Goal: Navigation & Orientation: Find specific page/section

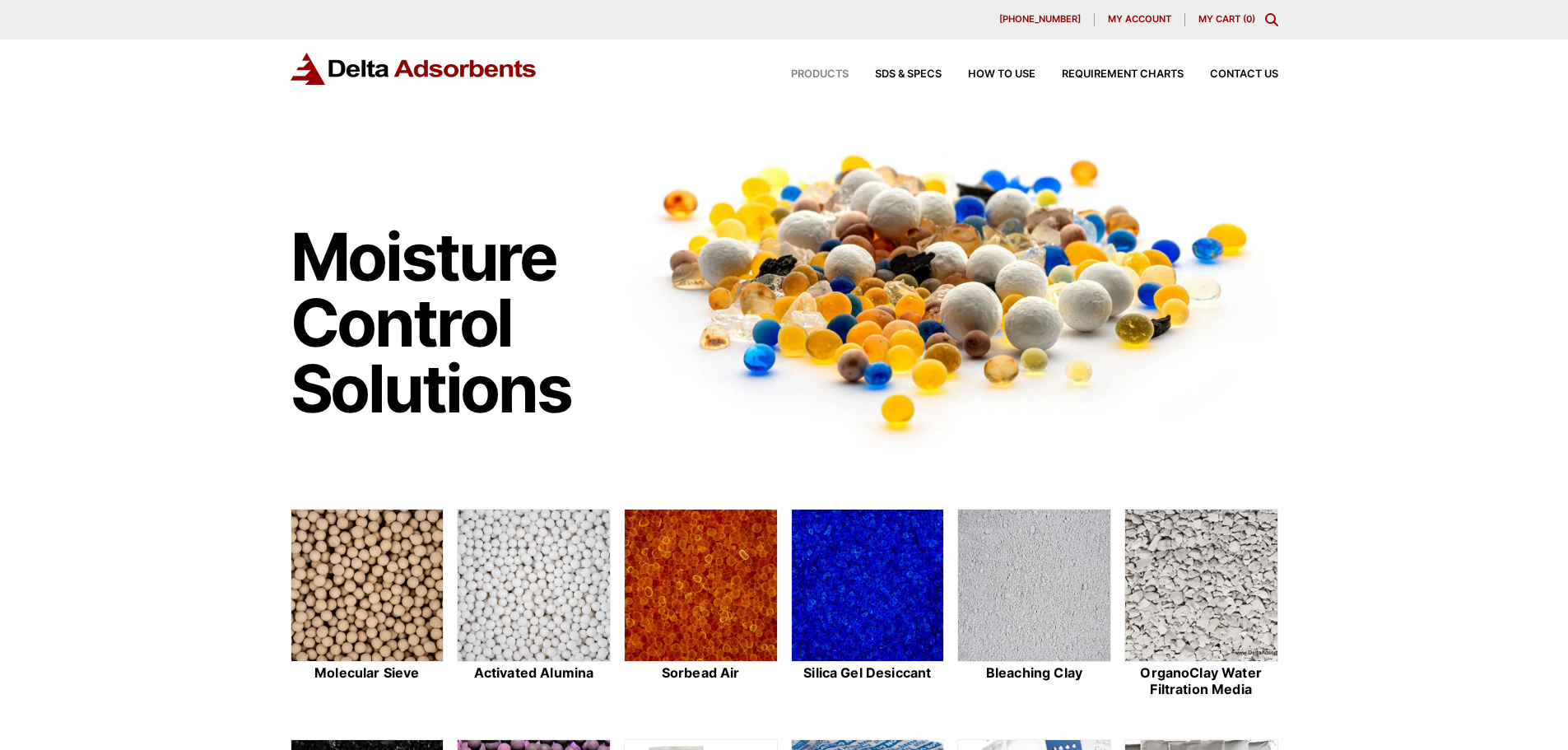
click at [827, 72] on span "Products" at bounding box center [819, 74] width 58 height 10
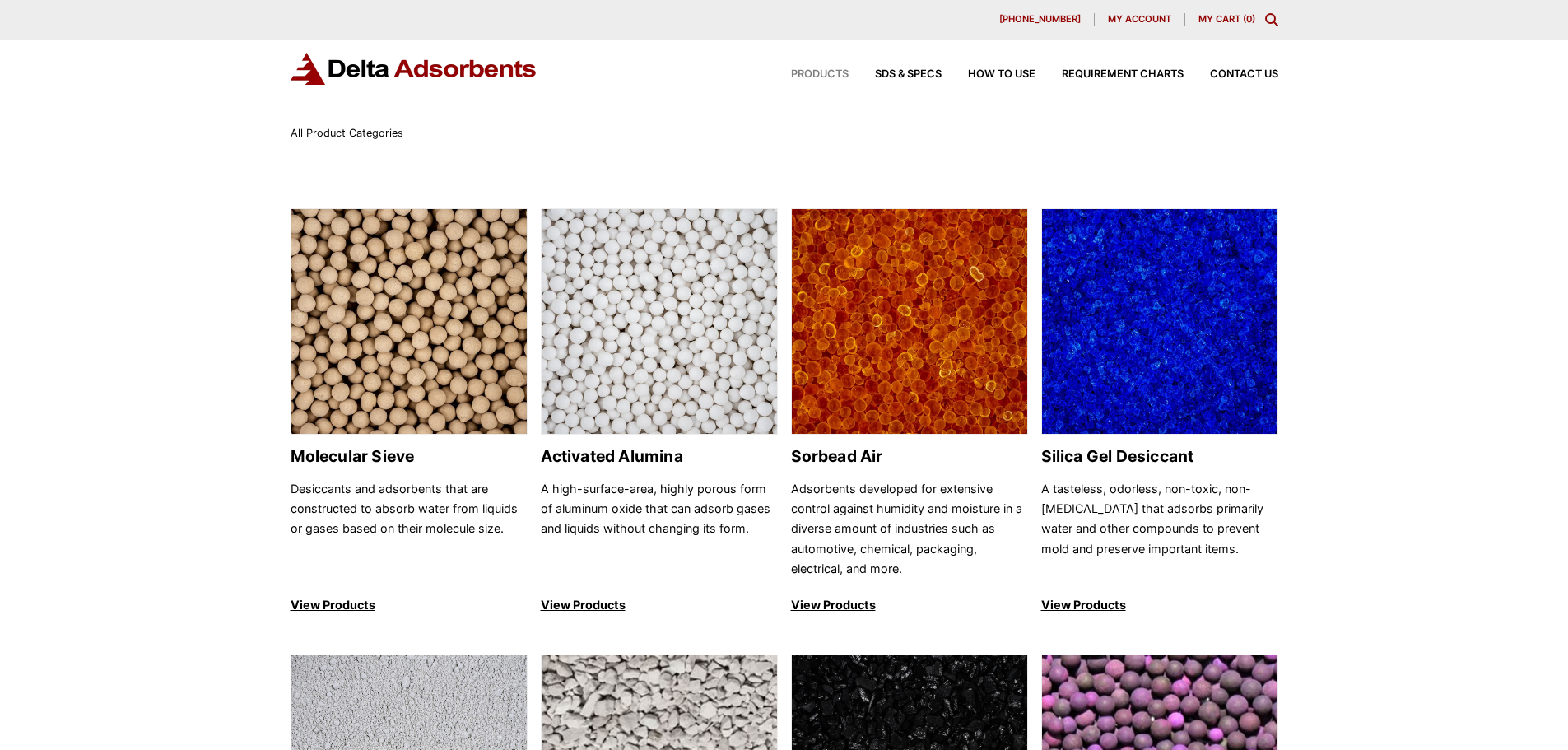
click at [354, 73] on img at bounding box center [414, 69] width 247 height 32
